Goal: Find contact information: Find contact information

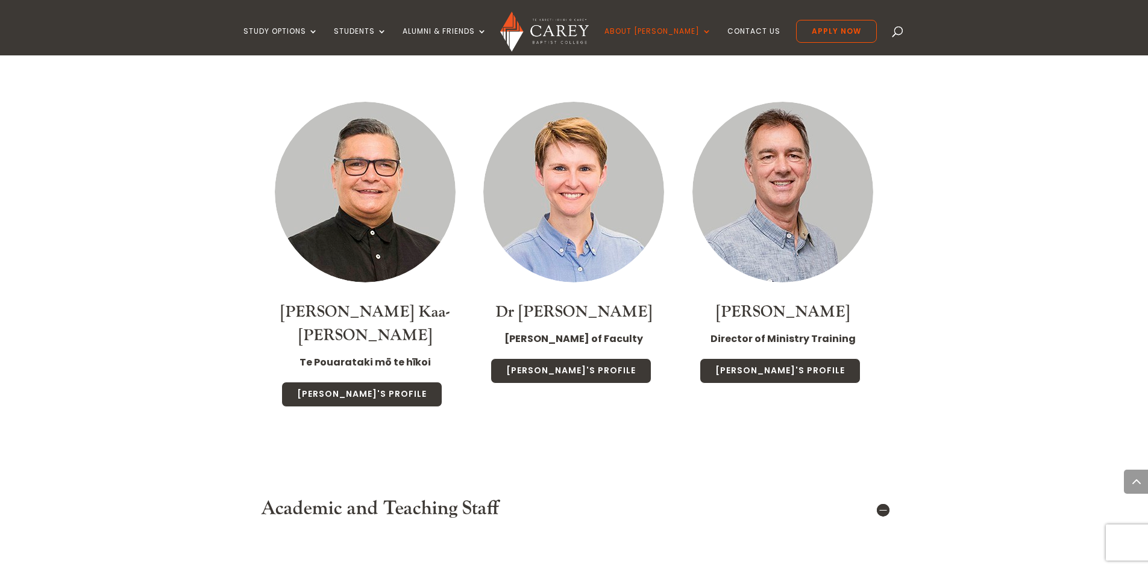
scroll to position [1748, 0]
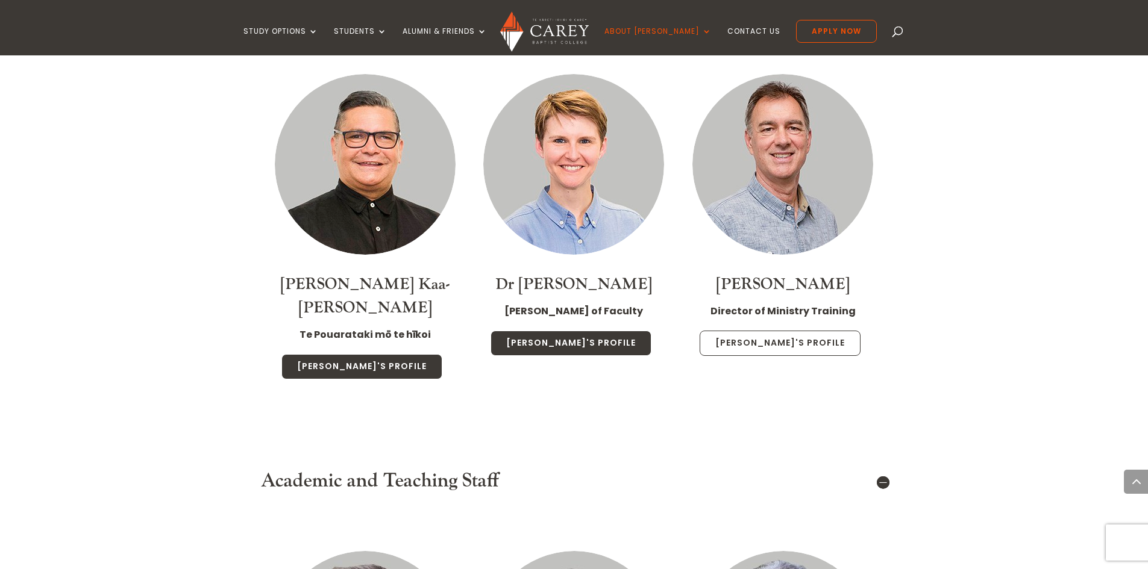
click at [774, 331] on link "[PERSON_NAME]'s Profile" at bounding box center [780, 343] width 161 height 25
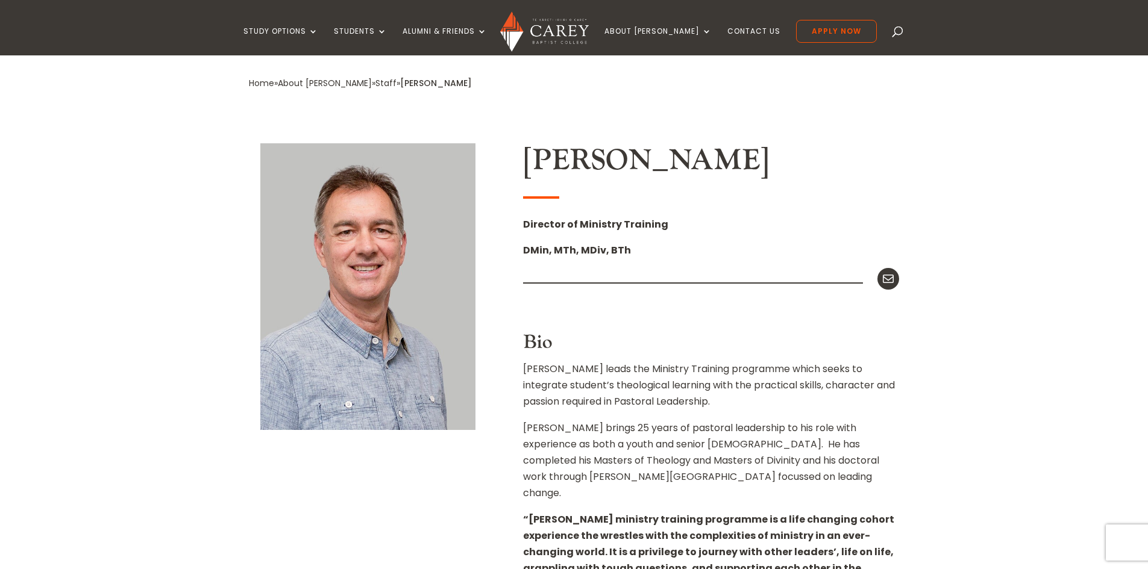
scroll to position [241, 0]
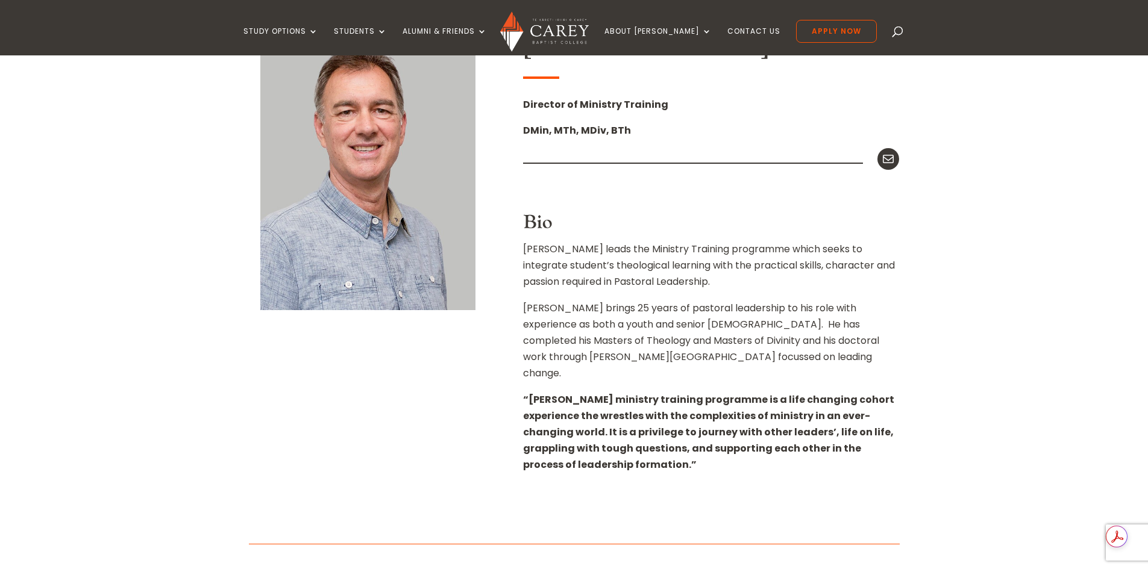
scroll to position [362, 0]
